Goal: Task Accomplishment & Management: Use online tool/utility

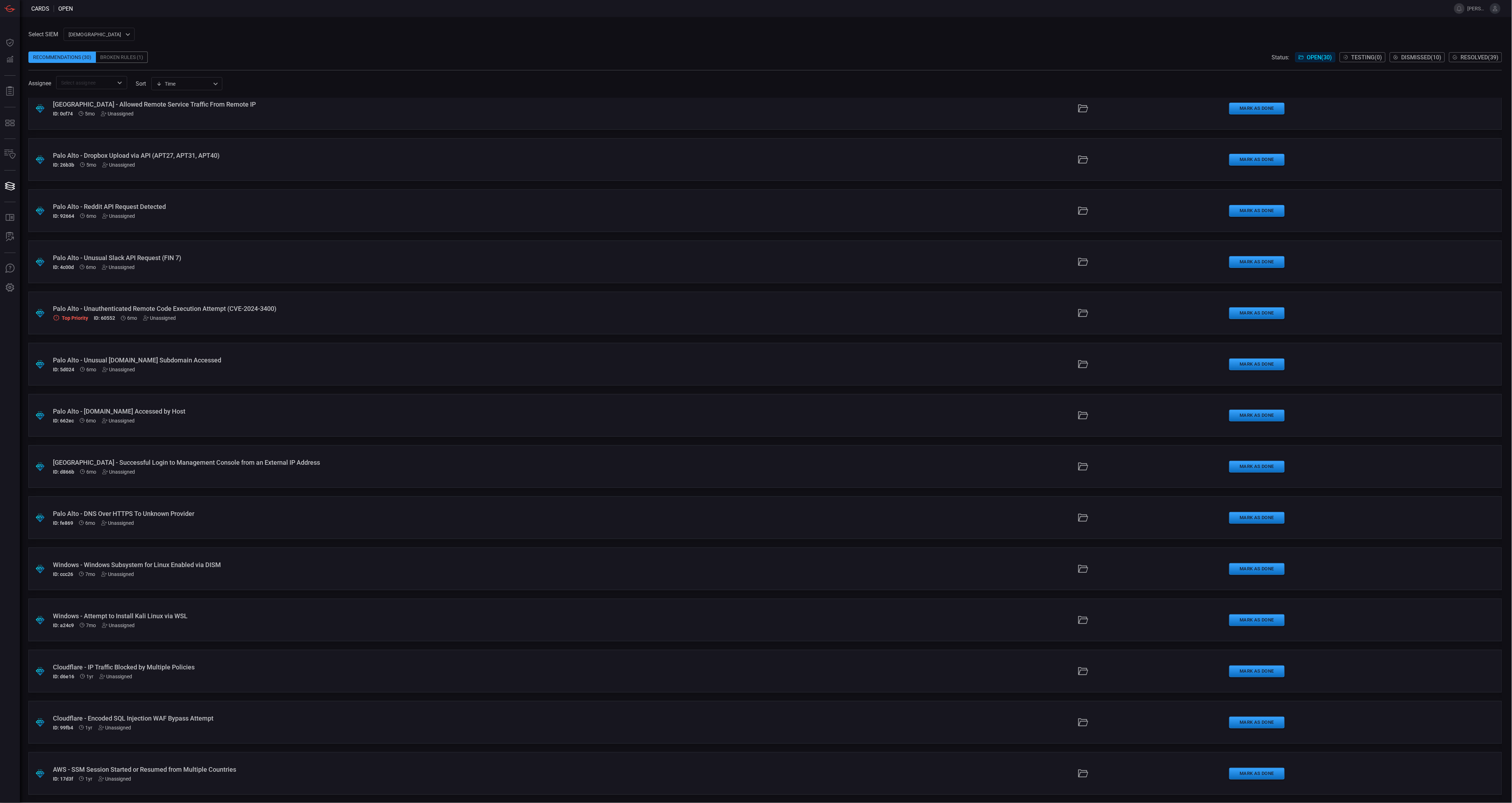
scroll to position [829, 0]
click at [328, 53] on div "Recommendations (30) Broken Rules (1) Status: Open ( 30 ) Testing ( 0 ) Dismiss…" at bounding box center [765, 57] width 1474 height 11
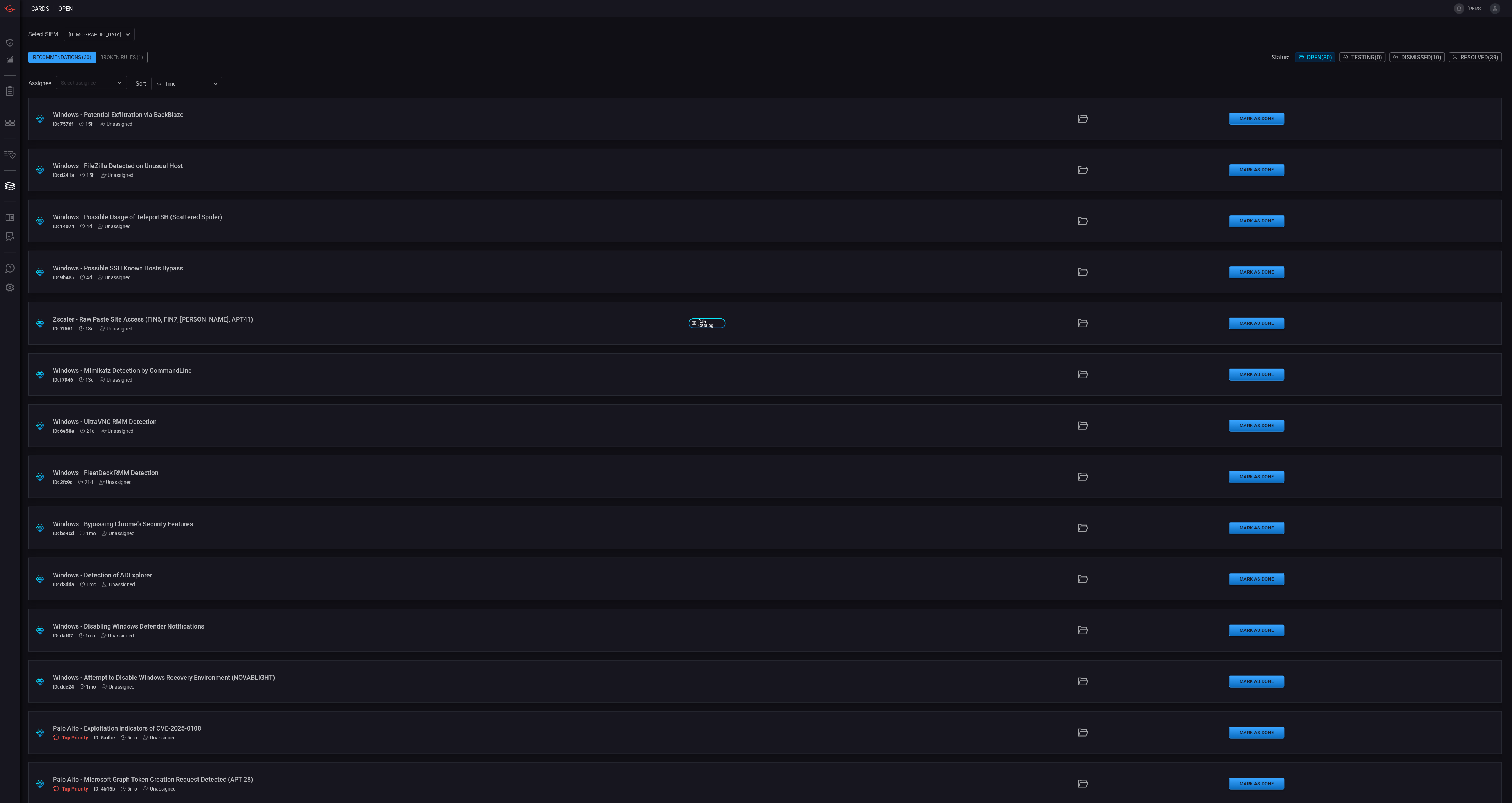
scroll to position [0, 0]
click at [226, 680] on div "Windows - Attempt to Disable Windows Recovery Environment (NOVABLIGHT)" at bounding box center [367, 677] width 630 height 8
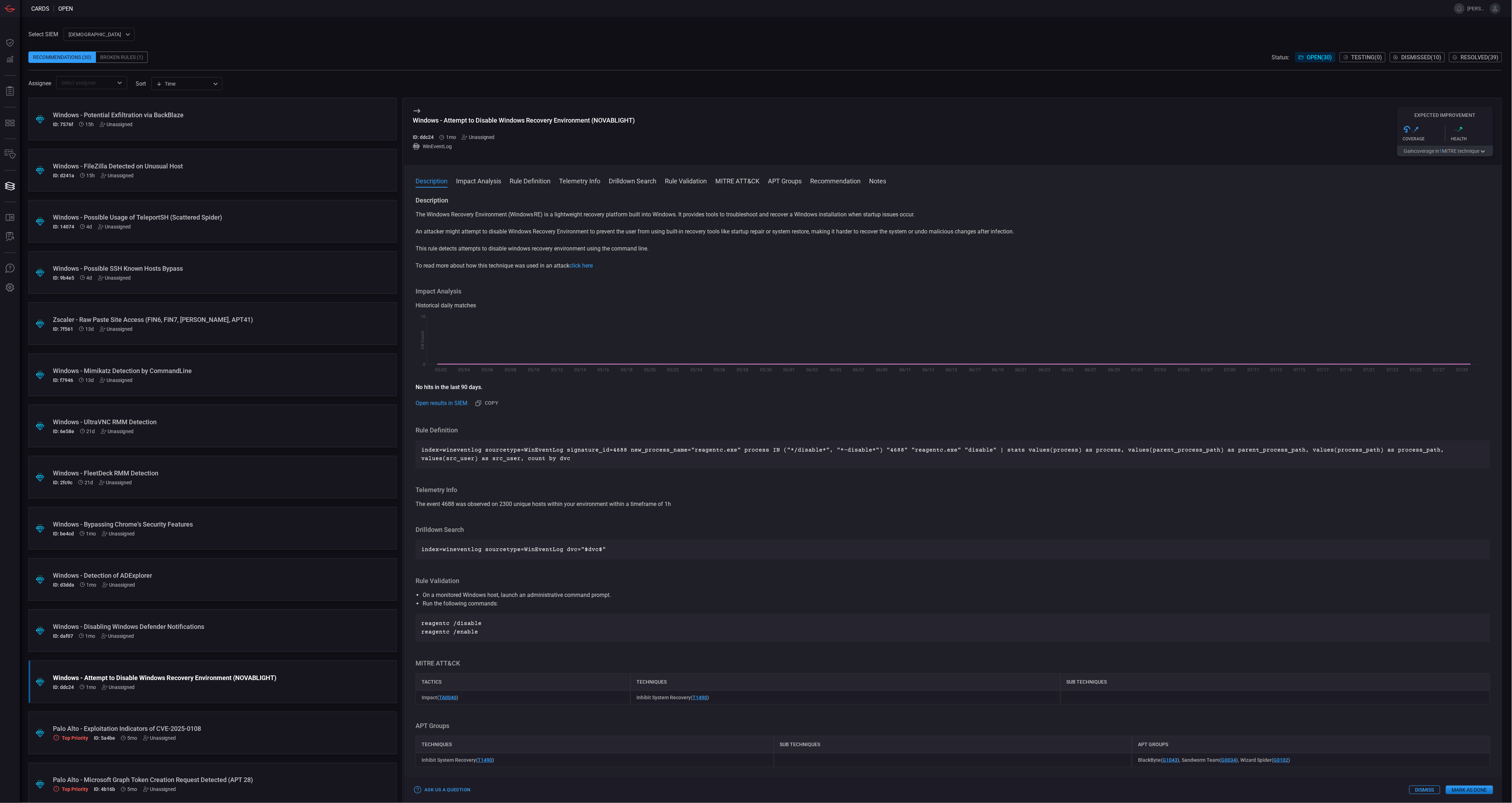
click at [1468, 151] on button "Gain coverage in 1 MITRE technique" at bounding box center [1445, 151] width 96 height 11
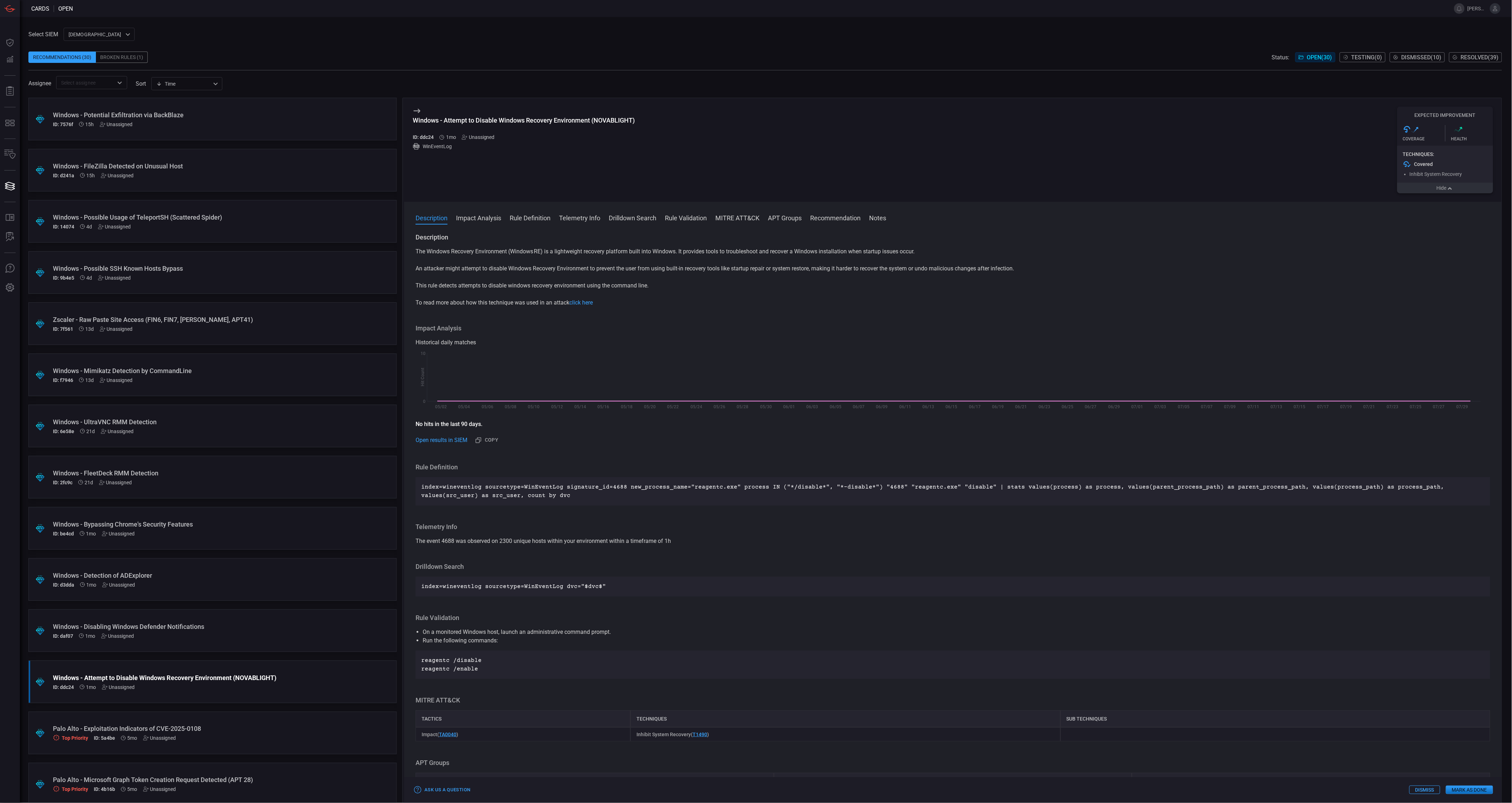
click at [1469, 788] on button "Mark as Done" at bounding box center [1469, 789] width 47 height 9
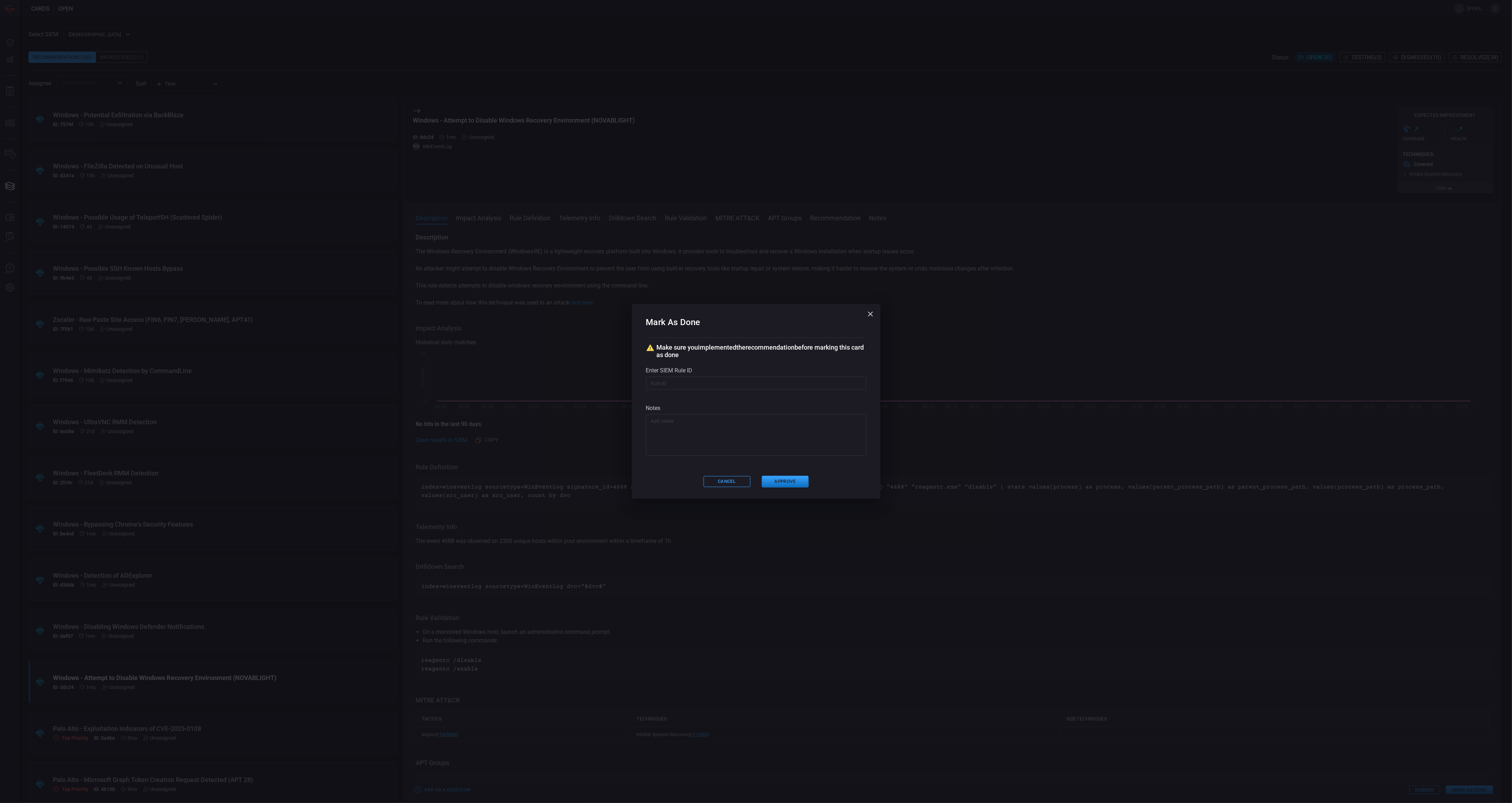
click at [693, 381] on input "text" at bounding box center [756, 383] width 220 height 13
paste input "# /servicesNS/nobody/banner_cyber_csoc_team_app/saved/searches/Threat - Banner-…"
type input "# /servicesNS/nobody/banner_cyber_csoc_team_app/saved/searches/Threat - Banner-…"
click at [797, 485] on button "Approve" at bounding box center [785, 481] width 47 height 12
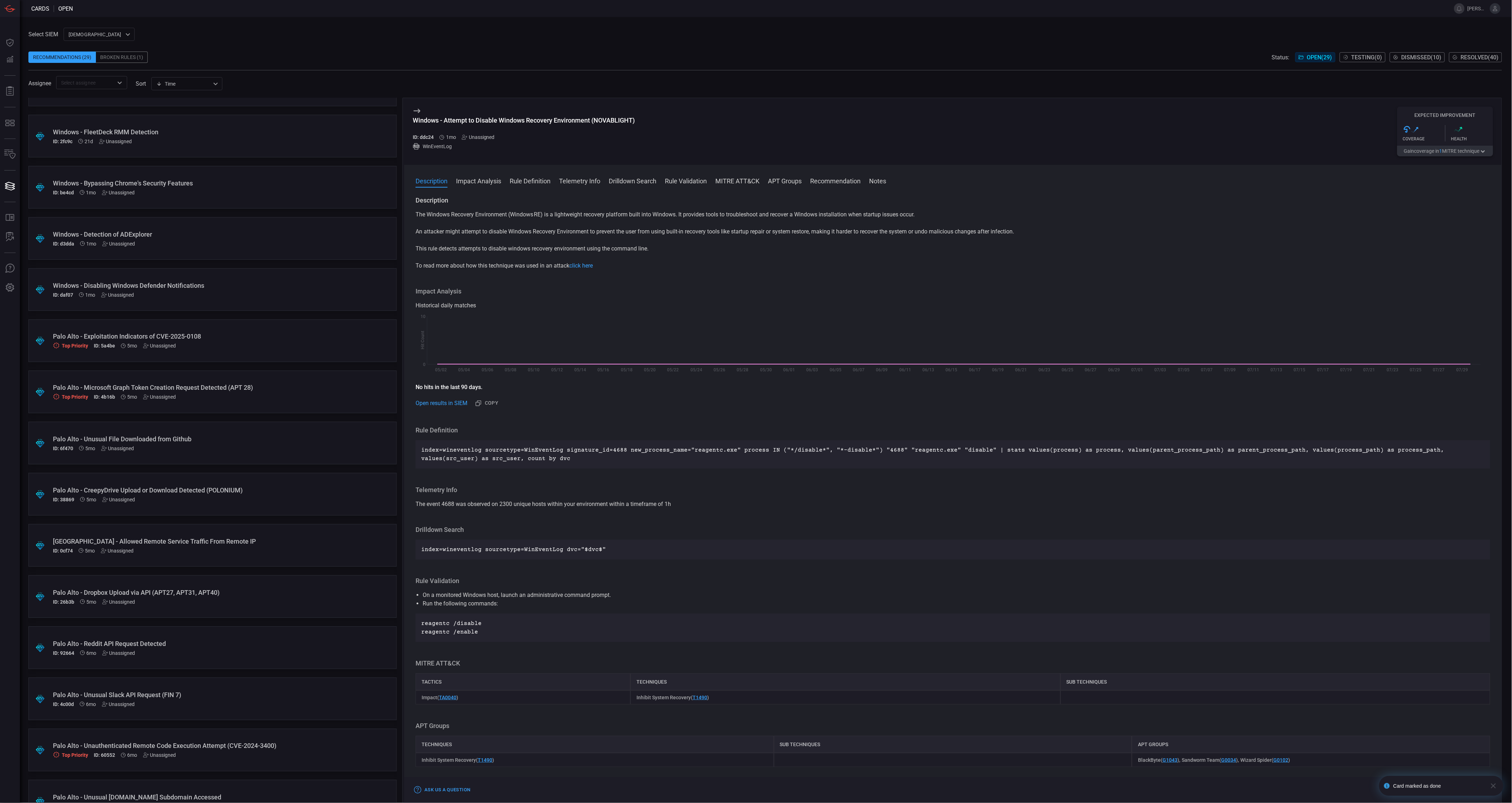
scroll to position [237, 0]
